Goal: Check status: Check status

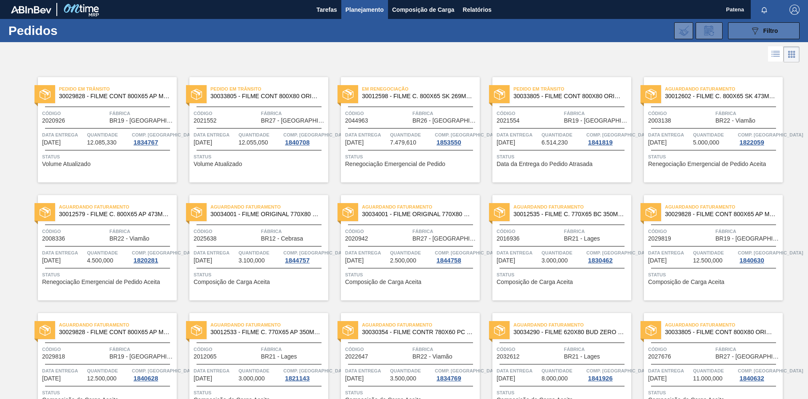
click at [753, 30] on icon "089F7B8B-B2A5-4AFE-B5C0-19BA573D28AC" at bounding box center [755, 31] width 10 height 10
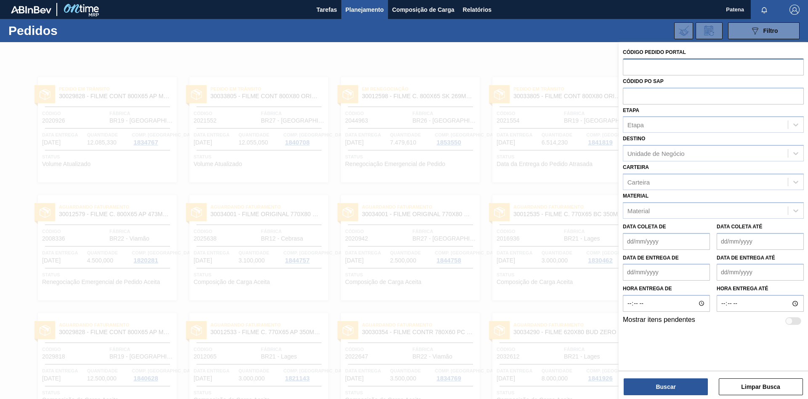
drag, startPoint x: 627, startPoint y: 66, endPoint x: 636, endPoint y: 66, distance: 8.8
click at [628, 66] on input "text" at bounding box center [713, 67] width 181 height 16
click at [636, 66] on input "text" at bounding box center [713, 67] width 181 height 16
paste input "2027012"
type input "2027012"
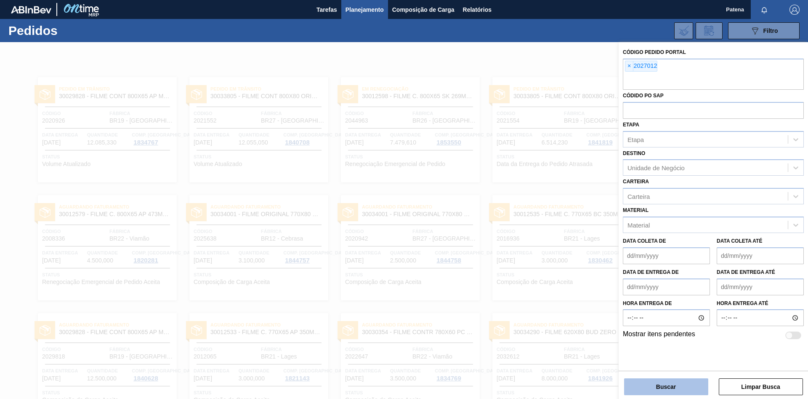
click at [651, 389] on button "Buscar" at bounding box center [666, 386] width 84 height 17
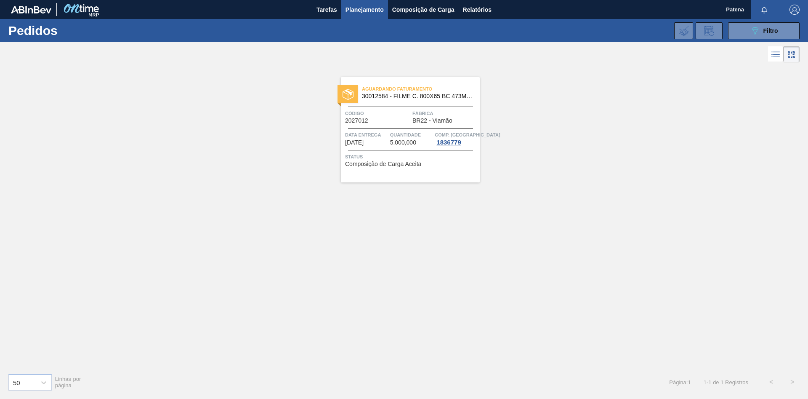
click at [370, 127] on div "Aguardando Faturamento 30012584 - FILME C. 800X65 BC 473ML C12 429 Código 20270…" at bounding box center [410, 129] width 139 height 105
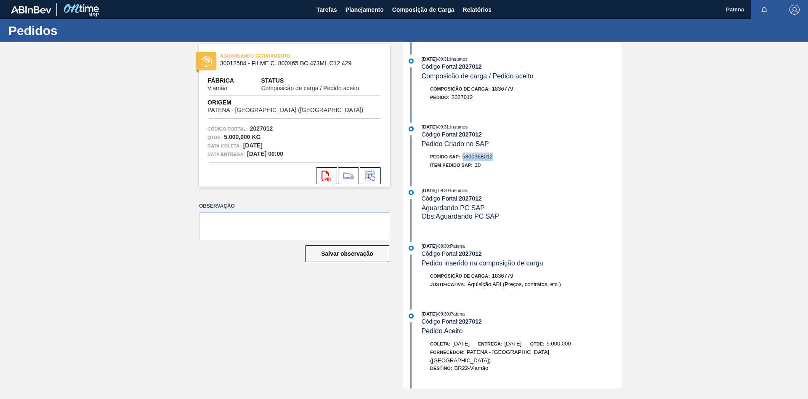
drag, startPoint x: 495, startPoint y: 157, endPoint x: 463, endPoint y: 159, distance: 32.4
click at [463, 159] on div "Pedido SAP: 5800368012" at bounding box center [522, 156] width 200 height 8
click at [359, 10] on span "Planejamento" at bounding box center [365, 10] width 38 height 10
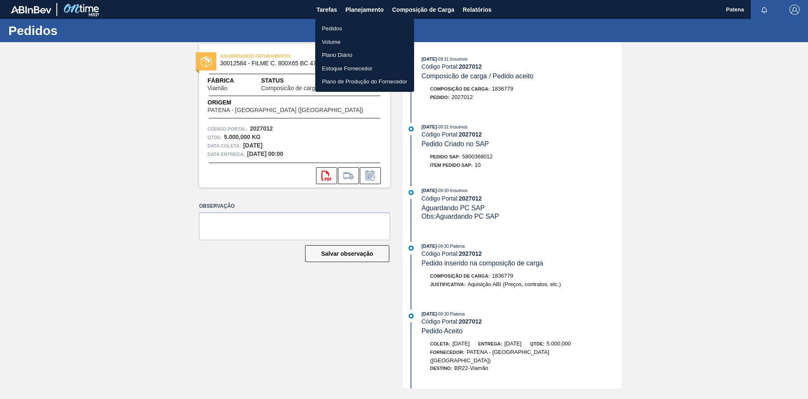
click at [363, 26] on li "Pedidos" at bounding box center [364, 28] width 99 height 13
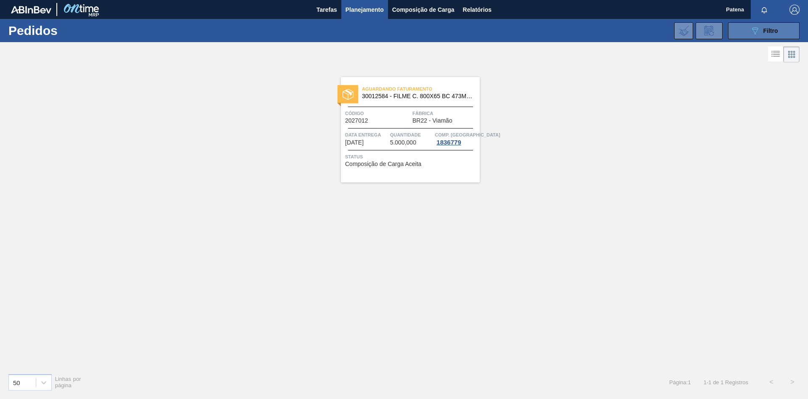
click at [765, 27] on span "Filtro" at bounding box center [771, 30] width 15 height 7
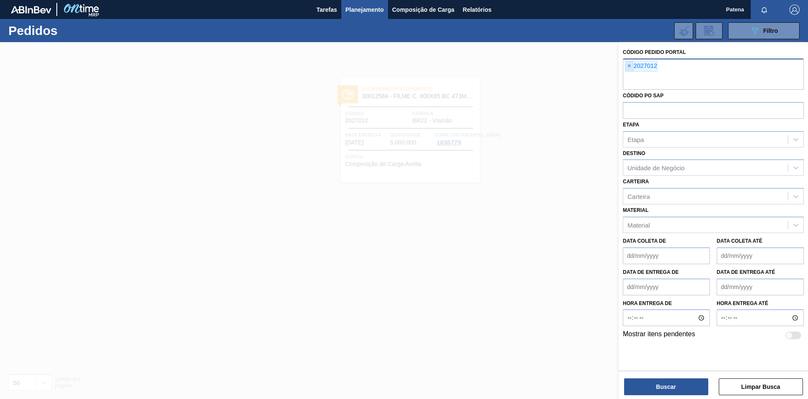
click at [629, 67] on span "×" at bounding box center [629, 66] width 8 height 10
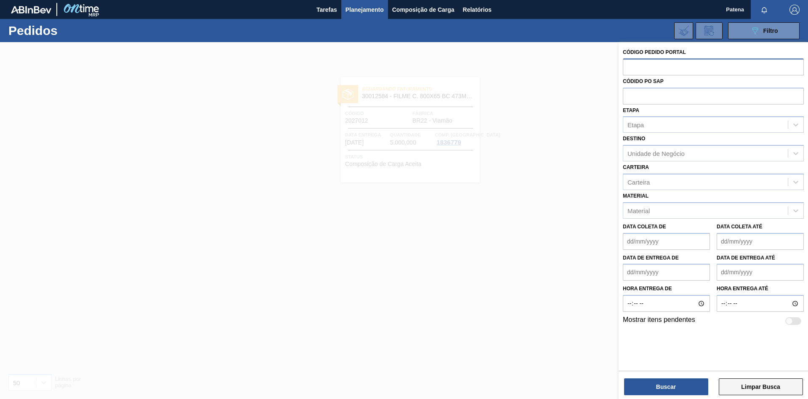
click at [768, 391] on button "Limpar Busca" at bounding box center [761, 386] width 84 height 17
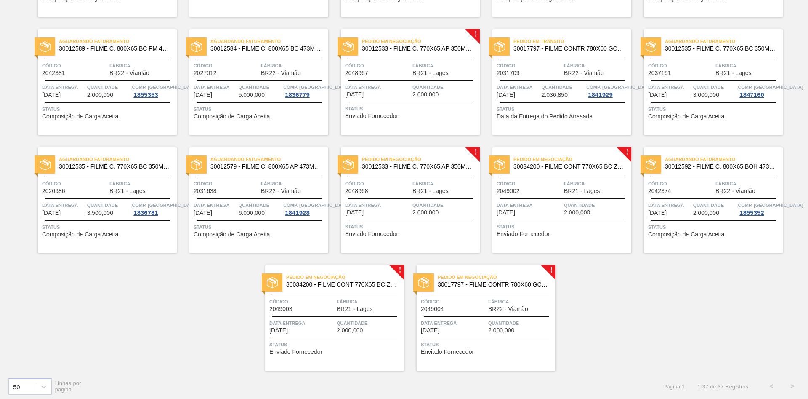
scroll to position [640, 0]
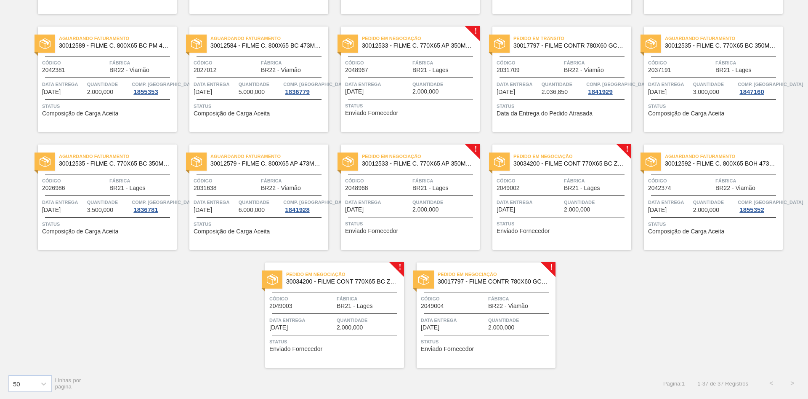
click at [535, 175] on div "Pedido em Negociação 30034200 - FILME CONT 770X65 BC ZERO 350 C12 NF25 Código 2…" at bounding box center [561, 196] width 139 height 105
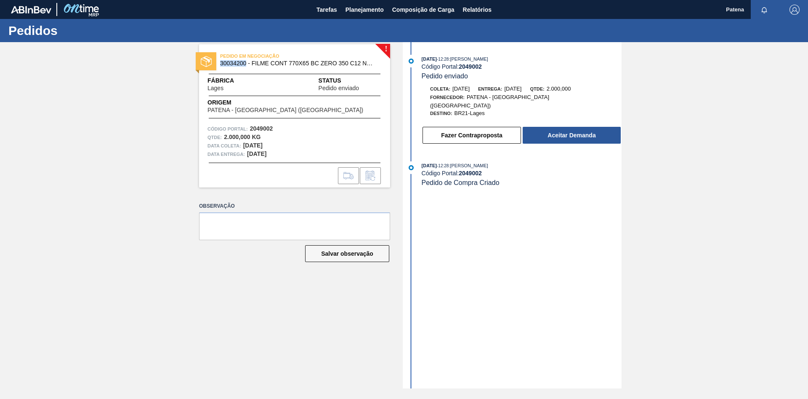
drag, startPoint x: 245, startPoint y: 64, endPoint x: 220, endPoint y: 66, distance: 25.3
click at [220, 66] on span "30034200 - FILME CONT 770X65 BC ZERO 350 C12 NF25" at bounding box center [296, 63] width 153 height 6
copy span "30034200"
click at [303, 336] on div "! PEDIDO EM NEGOCIAÇÃO 30034200 - FILME CONT 770X65 BC ZERO 350 C12 NF25 Fábric…" at bounding box center [288, 215] width 204 height 346
click at [361, 5] on span "Planejamento" at bounding box center [365, 10] width 38 height 10
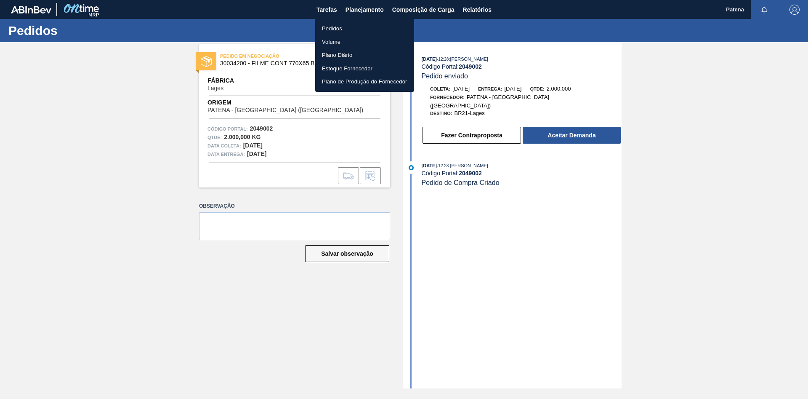
click at [338, 27] on li "Pedidos" at bounding box center [364, 28] width 99 height 13
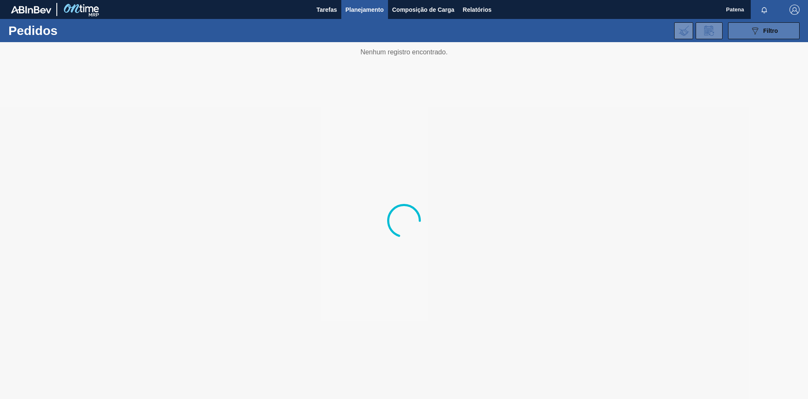
click at [747, 30] on button "089F7B8B-B2A5-4AFE-B5C0-19BA573D28AC Filtro" at bounding box center [764, 30] width 72 height 17
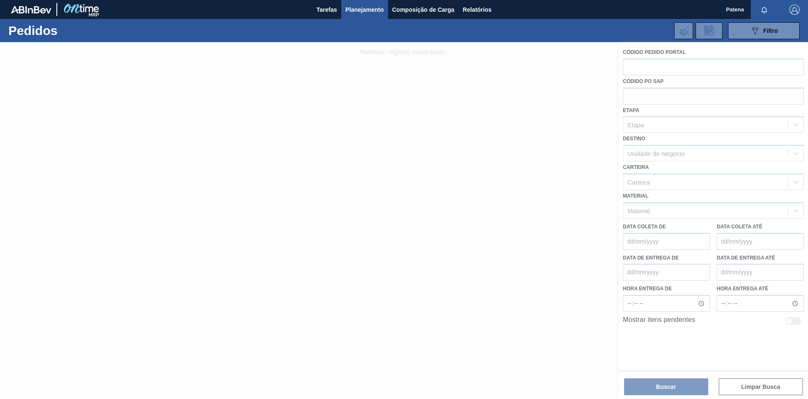
click at [646, 68] on div at bounding box center [404, 220] width 808 height 356
click at [641, 67] on div at bounding box center [404, 220] width 808 height 356
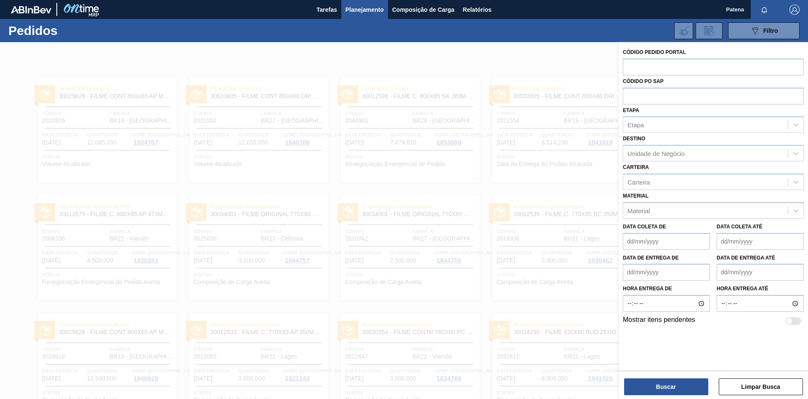
click at [640, 70] on input "text" at bounding box center [713, 67] width 181 height 16
paste input "2021552"
type input "2021552"
click at [655, 384] on button "Buscar" at bounding box center [666, 386] width 84 height 17
